Goal: Task Accomplishment & Management: Use online tool/utility

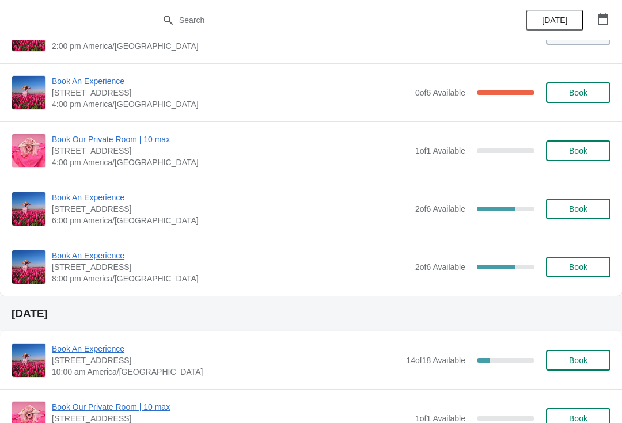
scroll to position [288, 0]
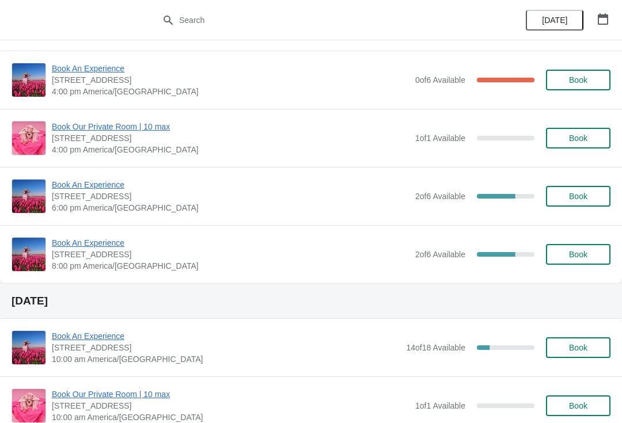
click at [105, 248] on span "Book An Experience" at bounding box center [231, 243] width 358 height 12
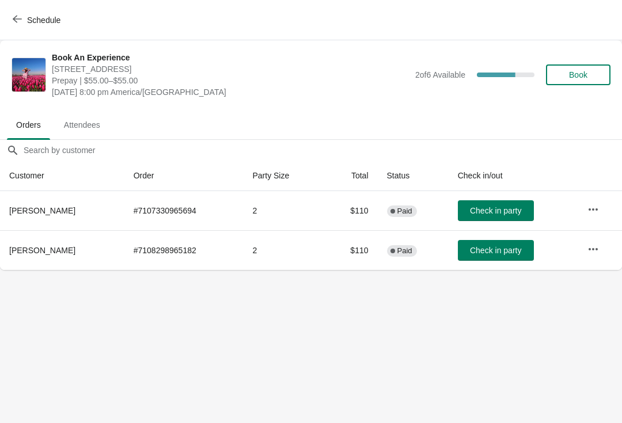
click at [593, 244] on icon "button" at bounding box center [593, 250] width 12 height 12
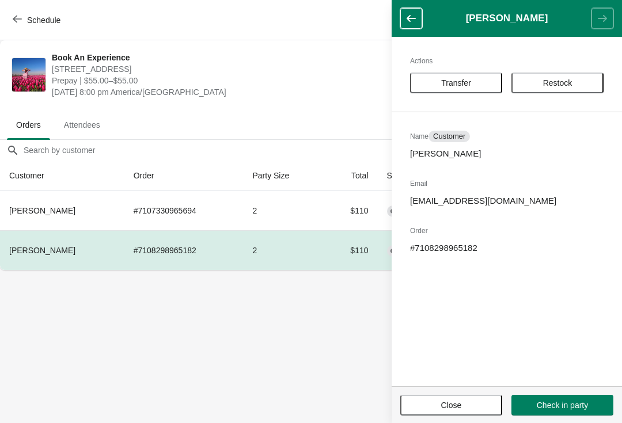
click at [309, 364] on body "Schedule Book An Experience 1815 North Milwaukee Avenue, Chicago, IL, USA Prepa…" at bounding box center [311, 211] width 622 height 423
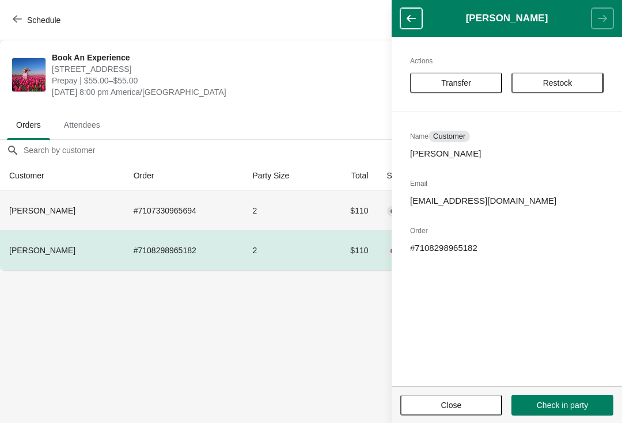
click at [320, 229] on td "2" at bounding box center [283, 210] width 81 height 39
click at [28, 16] on span "Schedule" at bounding box center [43, 20] width 33 height 9
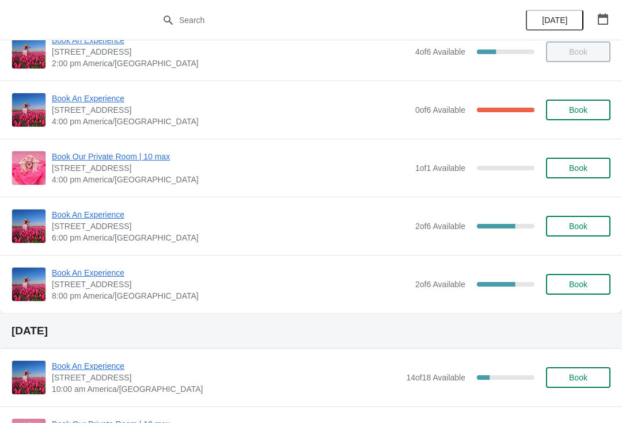
scroll to position [259, 0]
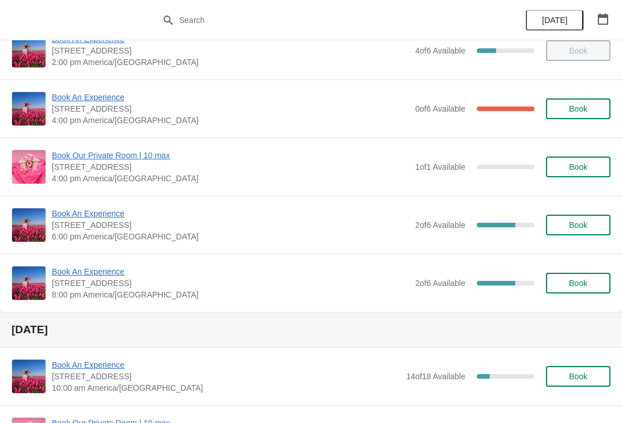
click at [101, 270] on span "Book An Experience" at bounding box center [231, 272] width 358 height 12
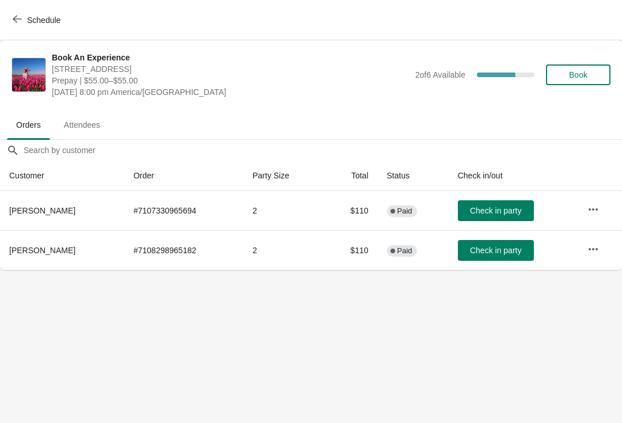
scroll to position [0, 0]
click at [32, 21] on span "Schedule" at bounding box center [43, 20] width 33 height 9
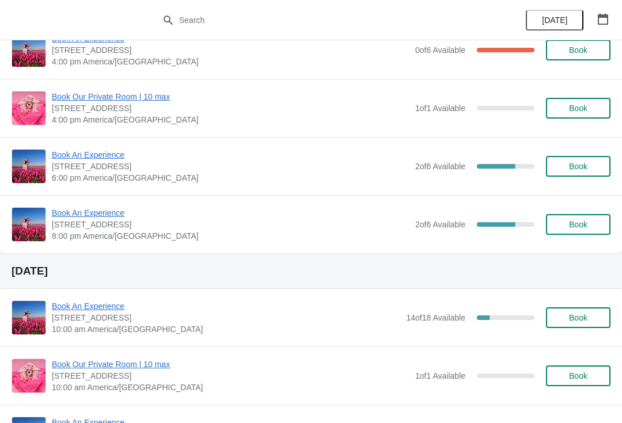
scroll to position [318, 0]
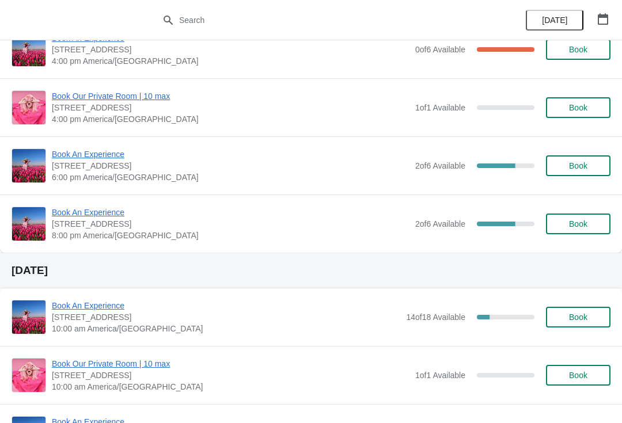
click at [105, 159] on span "Book An Experience" at bounding box center [231, 155] width 358 height 12
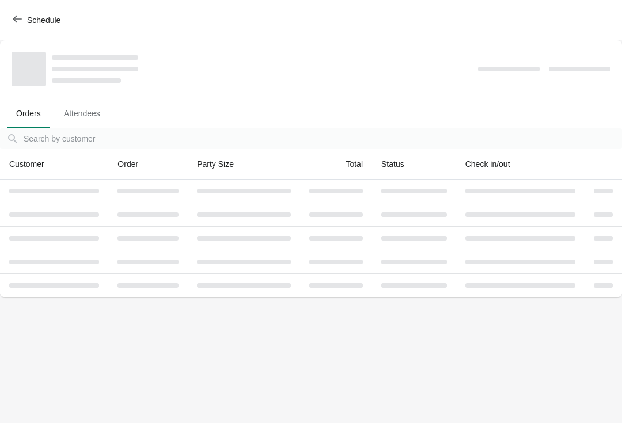
scroll to position [0, 0]
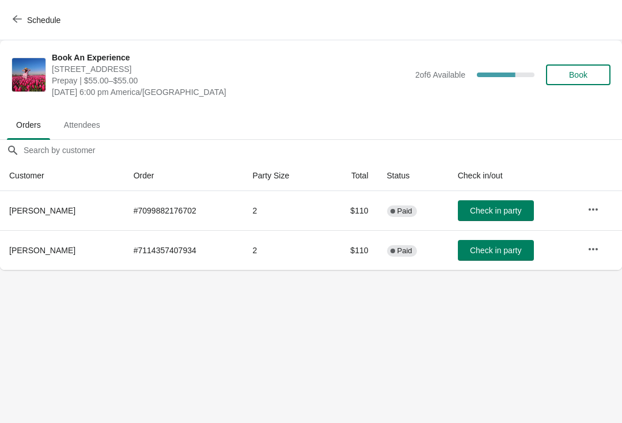
click at [24, 29] on button "Schedule" at bounding box center [38, 20] width 64 height 21
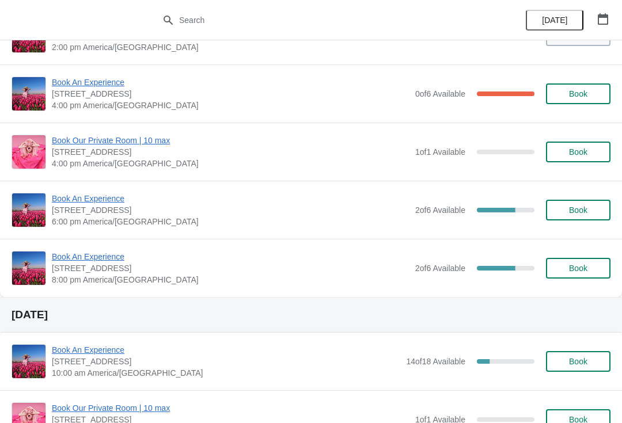
scroll to position [275, 0]
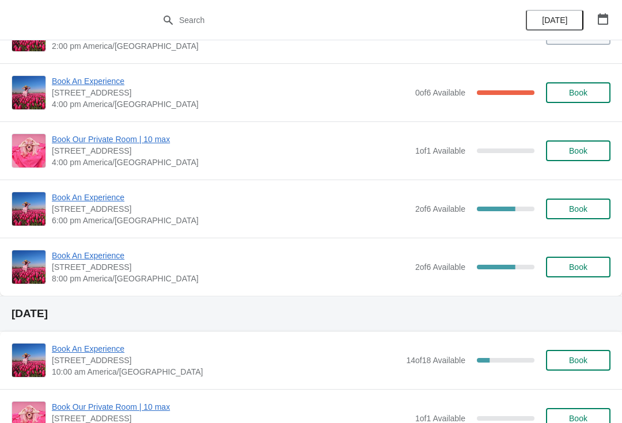
click at [80, 256] on span "Book An Experience" at bounding box center [231, 256] width 358 height 12
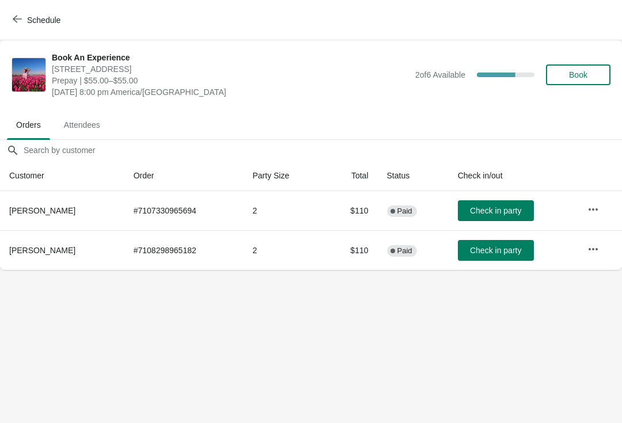
scroll to position [0, 0]
click at [596, 206] on icon "button" at bounding box center [593, 210] width 12 height 12
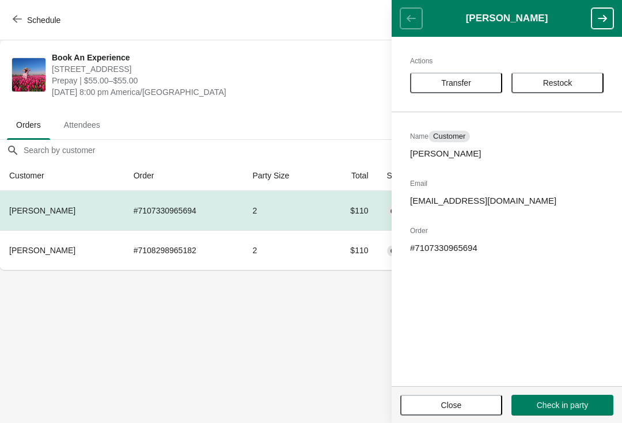
click at [448, 165] on div "Actions Transfer Restock Name Customer Tiffany Mckinney Email zionidowu7173@gma…" at bounding box center [507, 212] width 230 height 350
click at [586, 269] on div "Actions Transfer Restock Name Customer Tiffany Mckinney Email zionidowu7173@gma…" at bounding box center [507, 212] width 230 height 350
click at [531, 13] on h1 "Tiffany Mckinney" at bounding box center [506, 19] width 169 height 12
click at [533, 226] on h2 "Order" at bounding box center [506, 231] width 193 height 12
click at [443, 249] on p "# 7107330965694" at bounding box center [506, 248] width 193 height 12
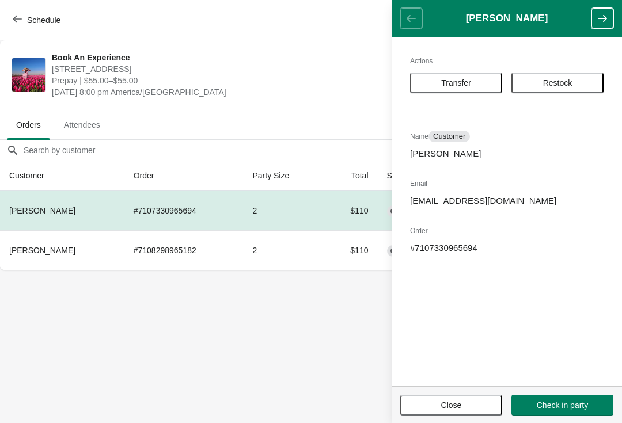
click at [435, 401] on span "Close" at bounding box center [451, 405] width 81 height 9
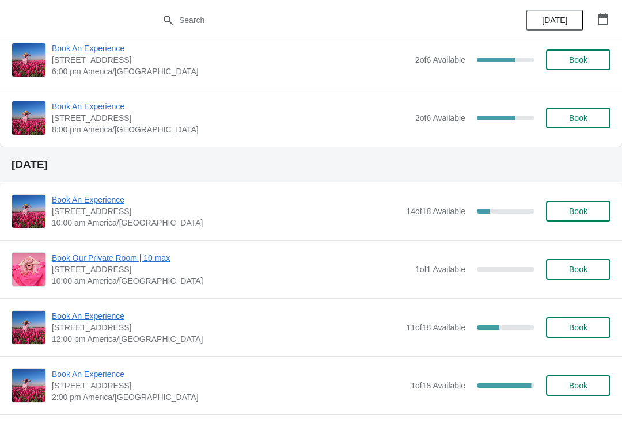
scroll to position [428, 0]
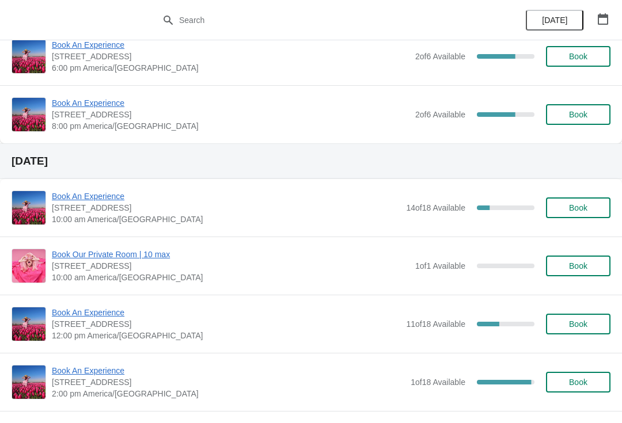
click at [103, 196] on span "Book An Experience" at bounding box center [226, 197] width 348 height 12
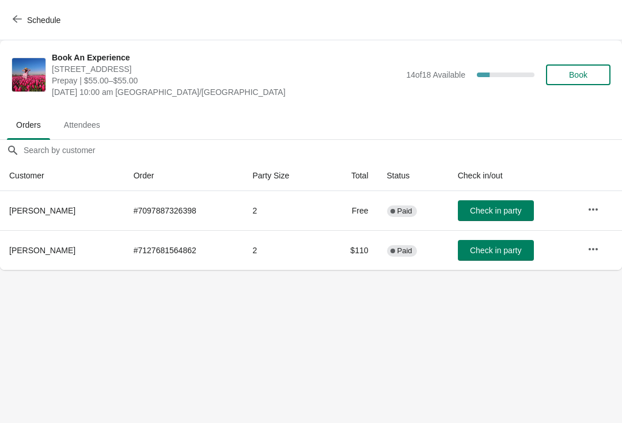
click at [602, 245] on button "button" at bounding box center [593, 249] width 21 height 21
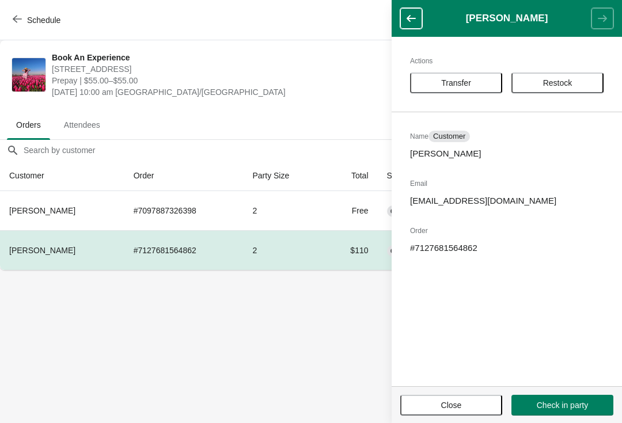
click at [469, 90] on button "Transfer" at bounding box center [456, 83] width 92 height 21
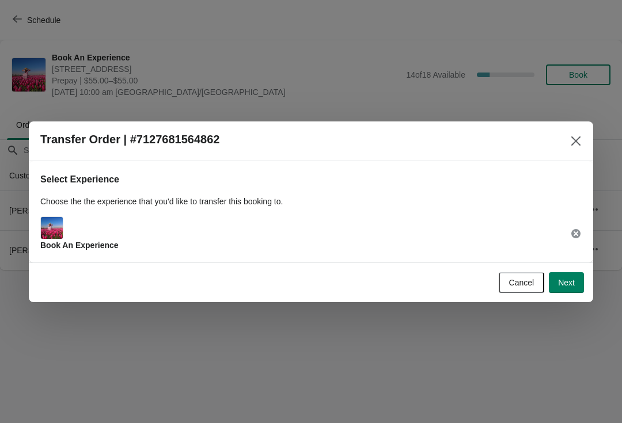
click at [559, 280] on span "Next" at bounding box center [566, 282] width 17 height 9
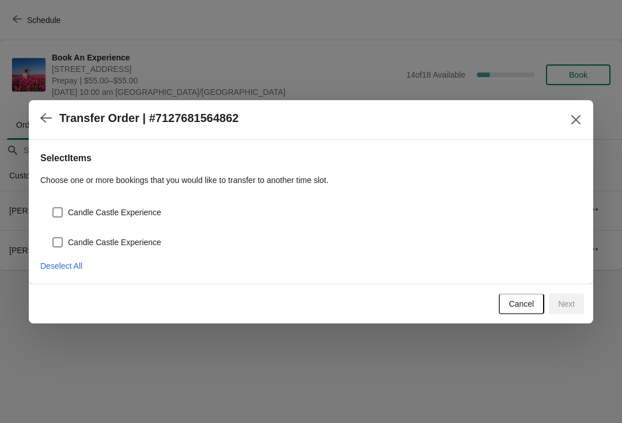
click at [183, 228] on div "Candle Castle Experience" at bounding box center [310, 237] width 541 height 25
click at [162, 199] on div "Candle Castle Experience" at bounding box center [310, 207] width 541 height 25
click at [135, 240] on span "Candle Castle Experience" at bounding box center [114, 243] width 93 height 12
click at [53, 238] on input "Candle Castle Experience" at bounding box center [52, 237] width 1 height 1
checkbox input "true"
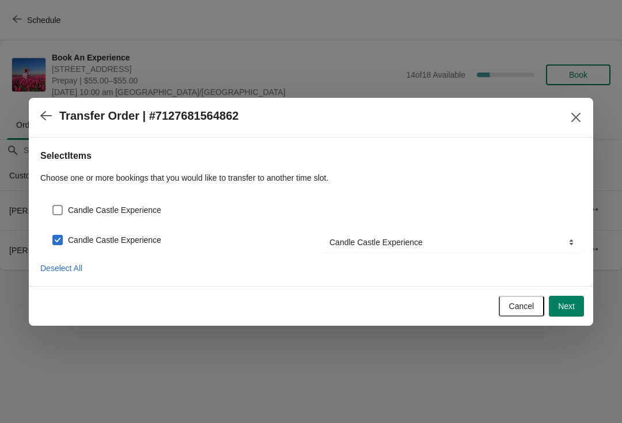
click at [202, 227] on div "Candle Castle Experience Transfer To... [GEOGRAPHIC_DATA] Experience [GEOGRAPHI…" at bounding box center [310, 238] width 541 height 30
click at [216, 218] on div "Candle Castle Experience" at bounding box center [317, 210] width 530 height 16
click at [61, 210] on span at bounding box center [57, 210] width 10 height 10
click at [53, 206] on input "Candle Castle Experience" at bounding box center [52, 205] width 1 height 1
checkbox input "true"
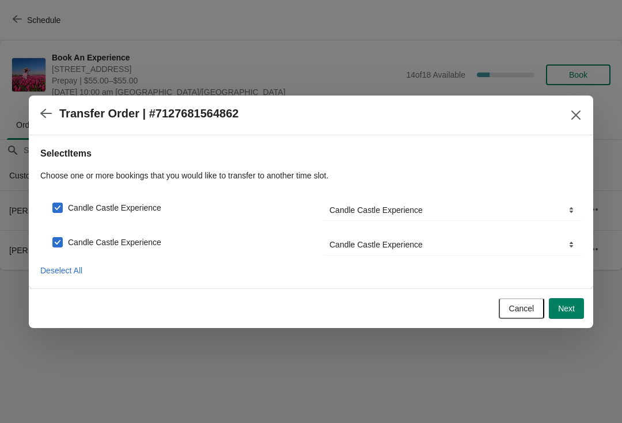
click at [571, 307] on span "Next" at bounding box center [566, 308] width 17 height 9
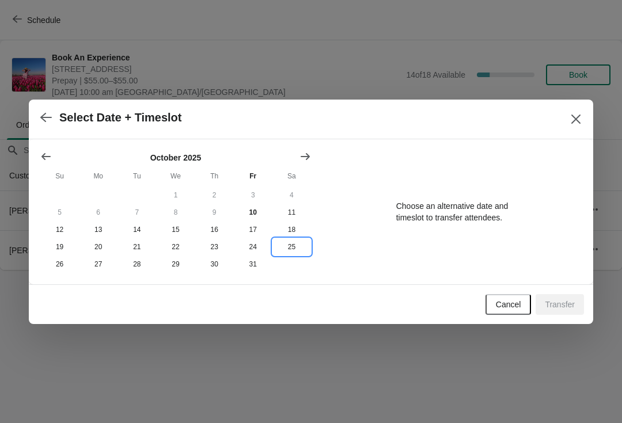
click at [294, 252] on button "25" at bounding box center [291, 246] width 39 height 17
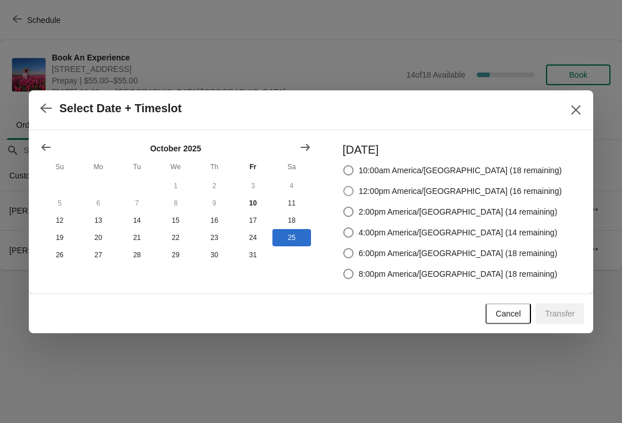
click at [354, 193] on span at bounding box center [348, 191] width 10 height 10
click at [344, 187] on input "12:00pm America/[GEOGRAPHIC_DATA] (16 remaining)" at bounding box center [343, 186] width 1 height 1
radio input "true"
click at [562, 316] on span "Transfer" at bounding box center [560, 313] width 30 height 9
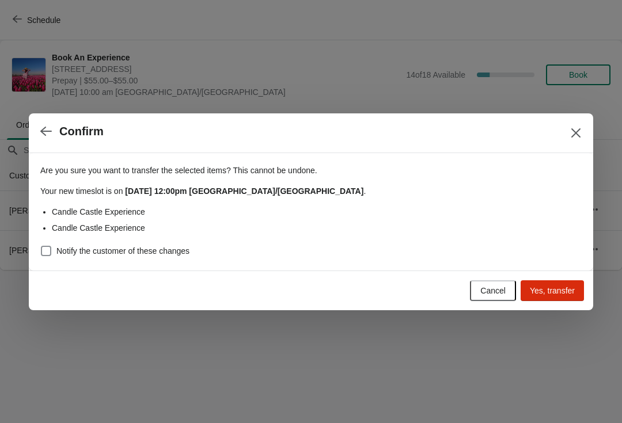
click at [47, 255] on span at bounding box center [46, 251] width 10 height 10
click at [41, 246] on input "Notify the customer of these changes" at bounding box center [41, 246] width 1 height 1
checkbox input "true"
click at [552, 288] on span "Yes, transfer" at bounding box center [552, 290] width 45 height 9
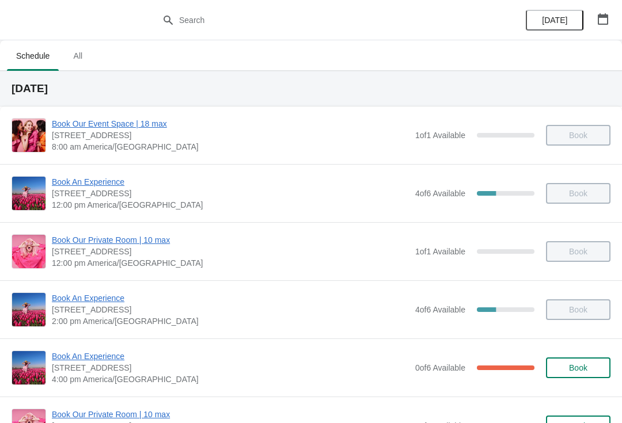
click at [105, 186] on span "Book An Experience" at bounding box center [231, 182] width 358 height 12
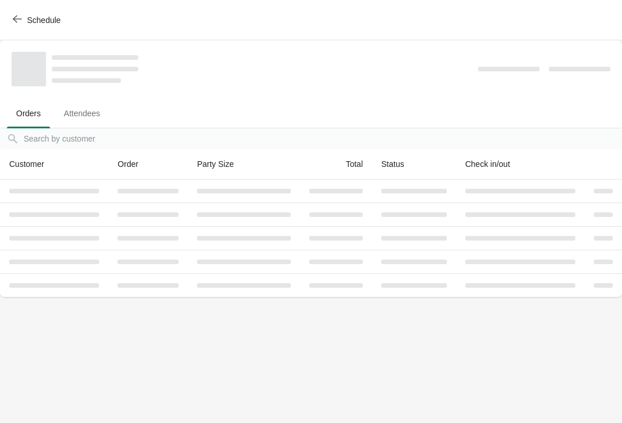
click at [34, 24] on span "Schedule" at bounding box center [43, 20] width 33 height 9
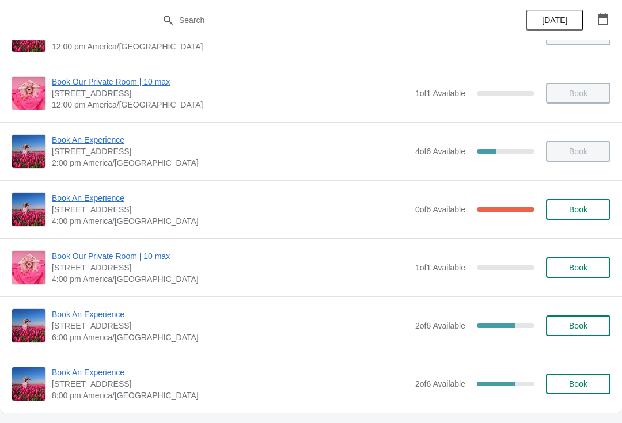
scroll to position [159, 0]
click at [103, 197] on span "Book An Experience" at bounding box center [231, 198] width 358 height 12
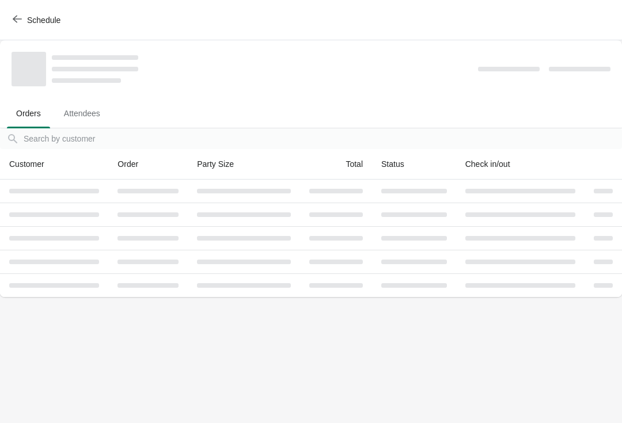
scroll to position [0, 0]
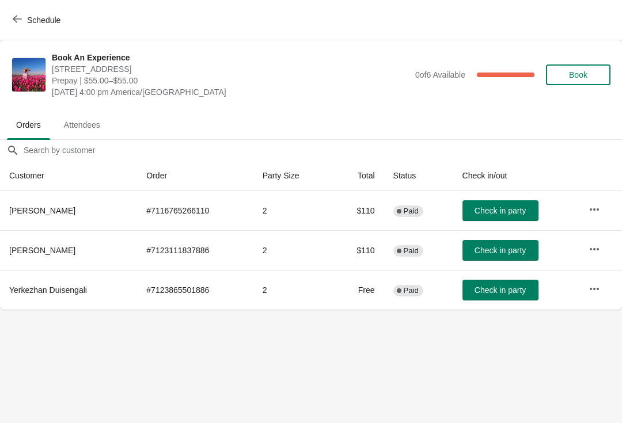
click at [495, 242] on button "Check in party" at bounding box center [500, 250] width 76 height 21
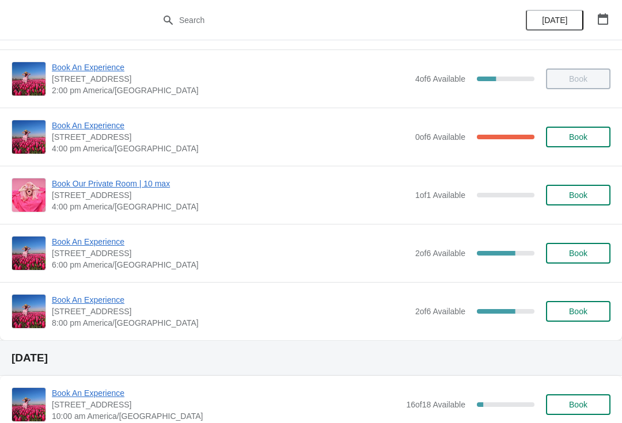
scroll to position [232, 0]
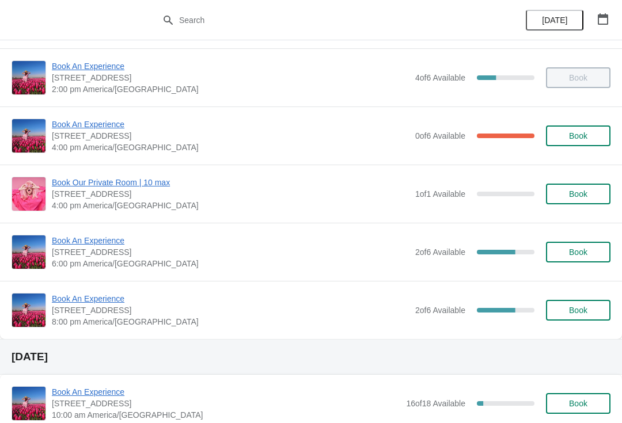
click at [103, 121] on span "Book An Experience" at bounding box center [231, 125] width 358 height 12
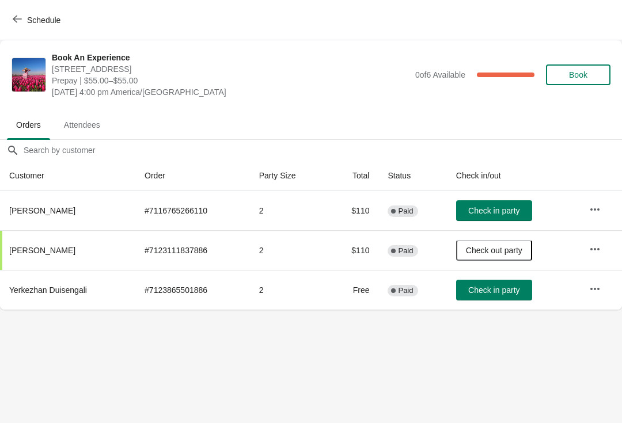
click at [503, 288] on span "Check in party" at bounding box center [493, 290] width 51 height 9
